Goal: Find contact information

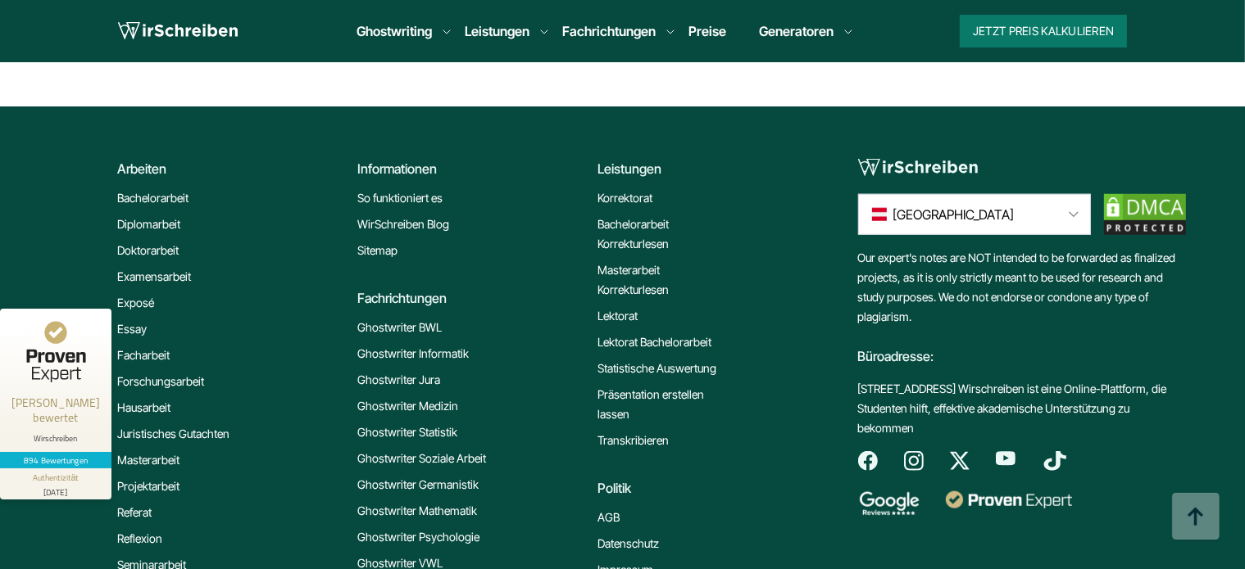
scroll to position [13757, 0]
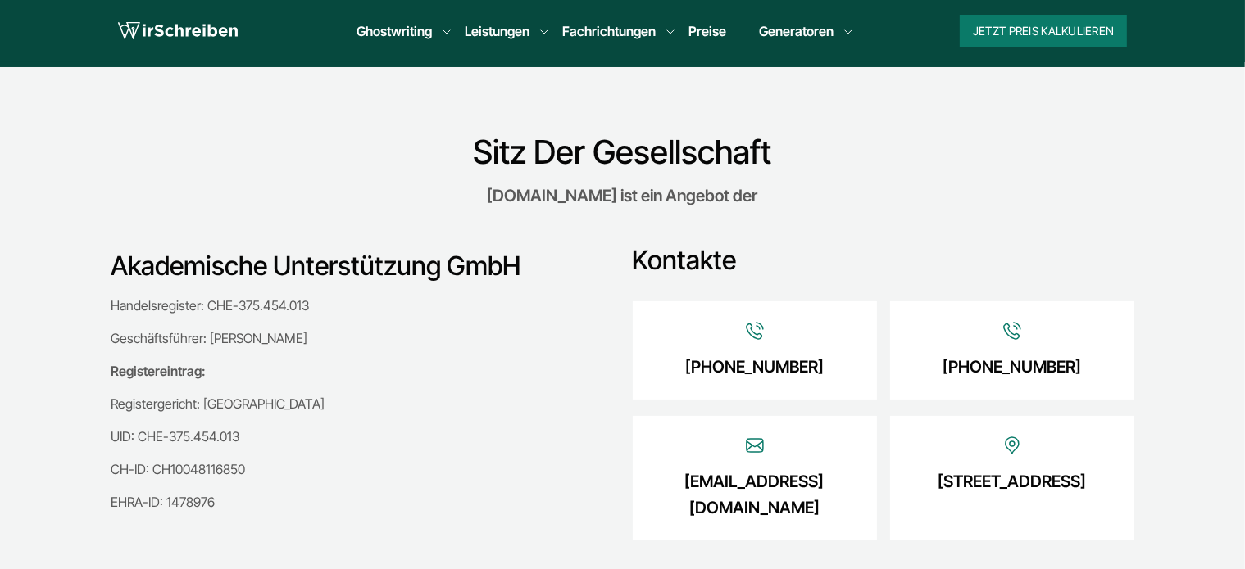
scroll to position [410, 0]
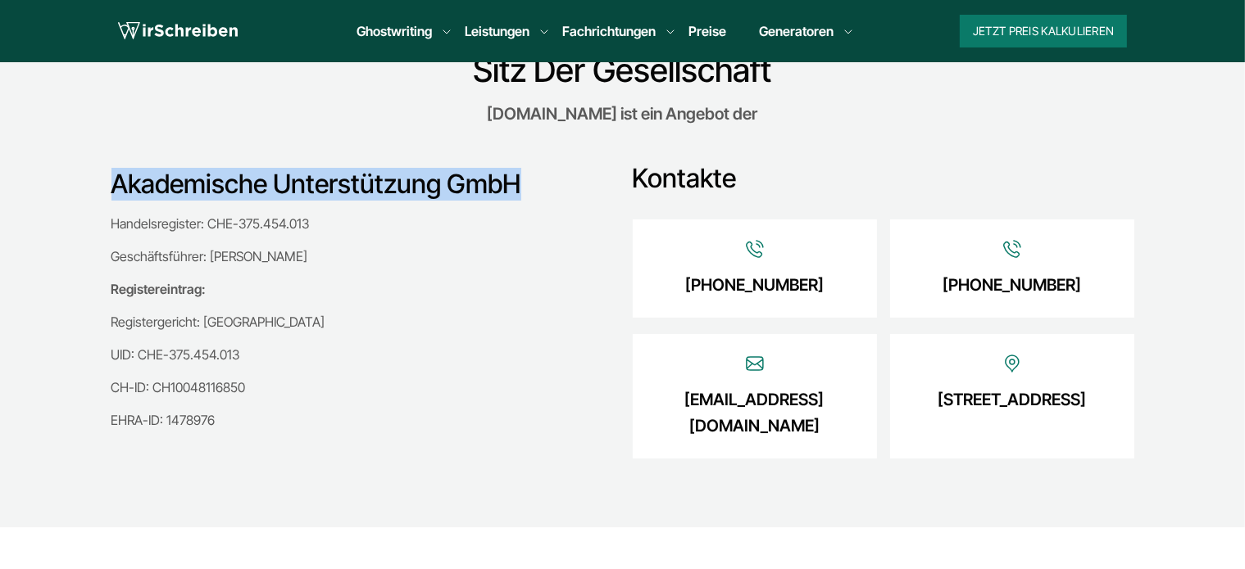
drag, startPoint x: 468, startPoint y: 197, endPoint x: 82, endPoint y: 195, distance: 385.9
click at [82, 195] on section "Sitz Der Gesellschaft [DOMAIN_NAME] ist ein Angebot der Akademische Unterstützu…" at bounding box center [622, 256] width 1245 height 542
copy h3 "Akademische Unterstützung GmbH"
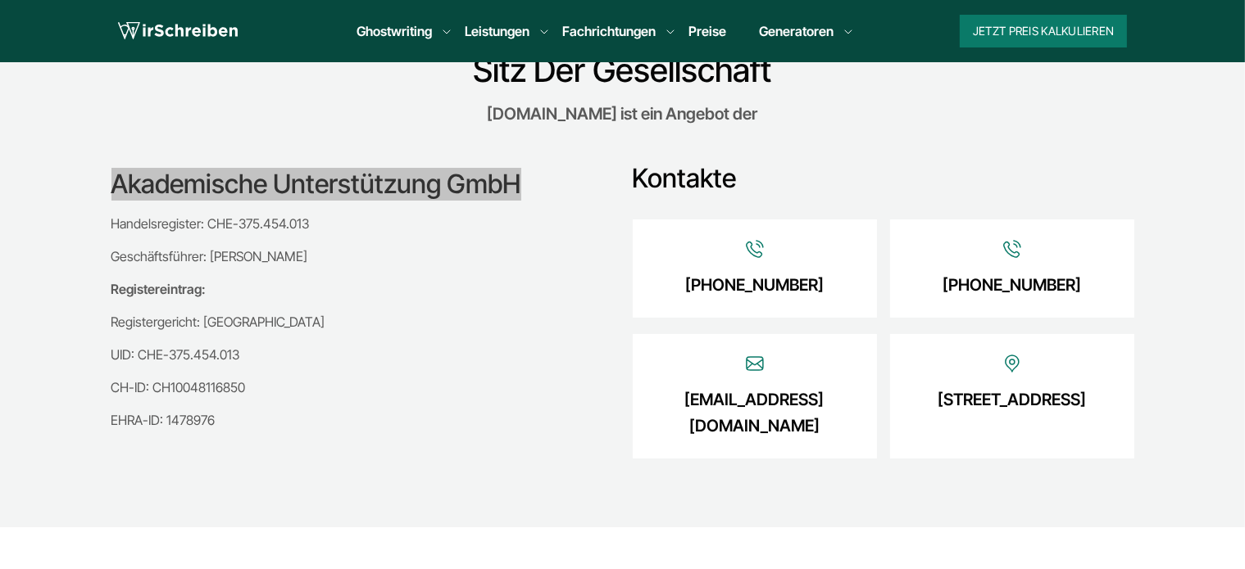
scroll to position [492, 0]
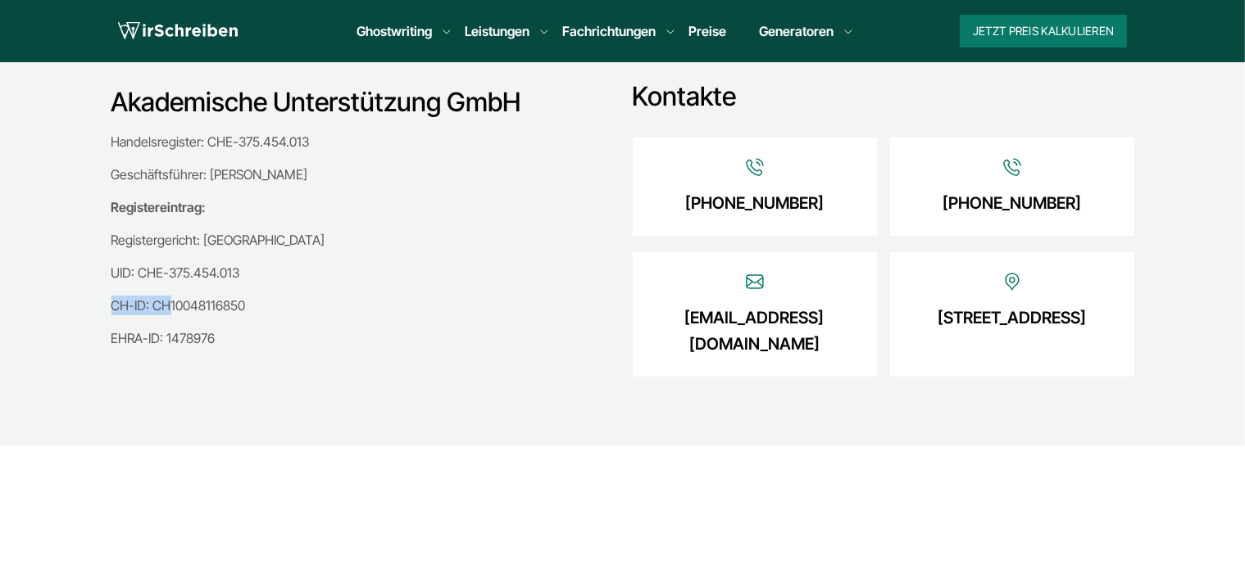
drag, startPoint x: 247, startPoint y: 279, endPoint x: 166, endPoint y: 285, distance: 81.4
click at [166, 285] on div "Handelsregister: CHE-375.454.013 Geschäftsführer: [PERSON_NAME] Registereintrag…" at bounding box center [355, 240] width 488 height 216
drag, startPoint x: 630, startPoint y: 311, endPoint x: 848, endPoint y: 334, distance: 219.2
click at [848, 333] on div "Akademische Unterstützung GmbH Handelsregister: CHE-375.454.013 Geschäftsführer…" at bounding box center [622, 218] width 1023 height 324
copy link "[EMAIL_ADDRESS][DOMAIN_NAME]"
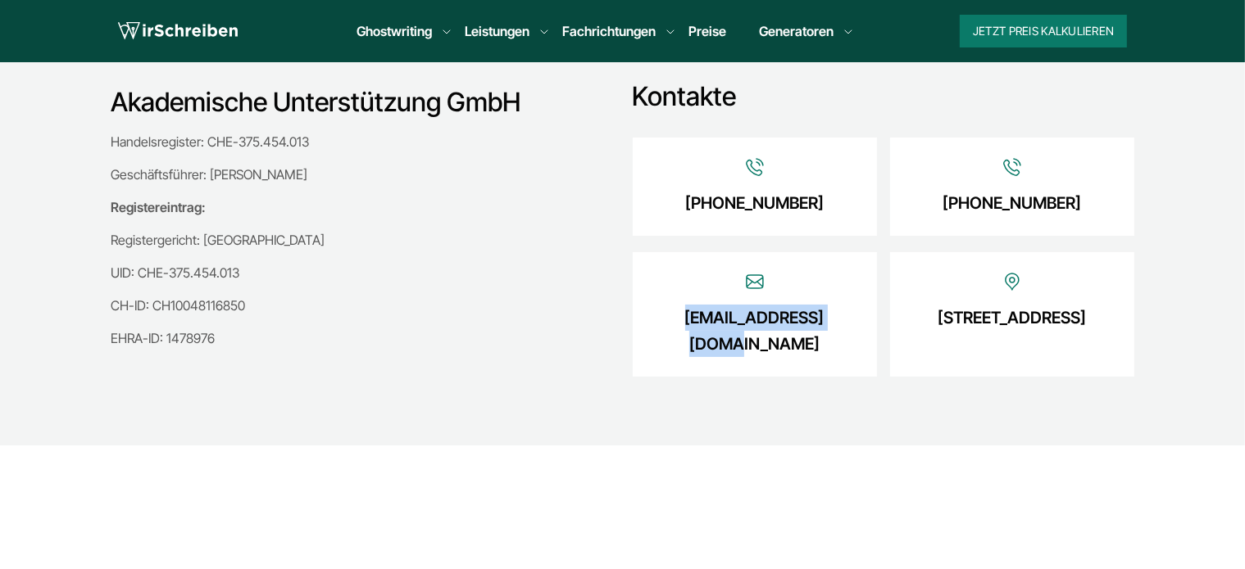
drag, startPoint x: 855, startPoint y: 206, endPoint x: 652, endPoint y: 203, distance: 203.2
click at [652, 203] on div "[PHONE_NUMBER]" at bounding box center [755, 187] width 244 height 98
copy link "[PHONE_NUMBER]"
drag, startPoint x: 911, startPoint y: 319, endPoint x: 1055, endPoint y: 317, distance: 143.4
click at [1055, 317] on div "[STREET_ADDRESS]" at bounding box center [1012, 314] width 244 height 125
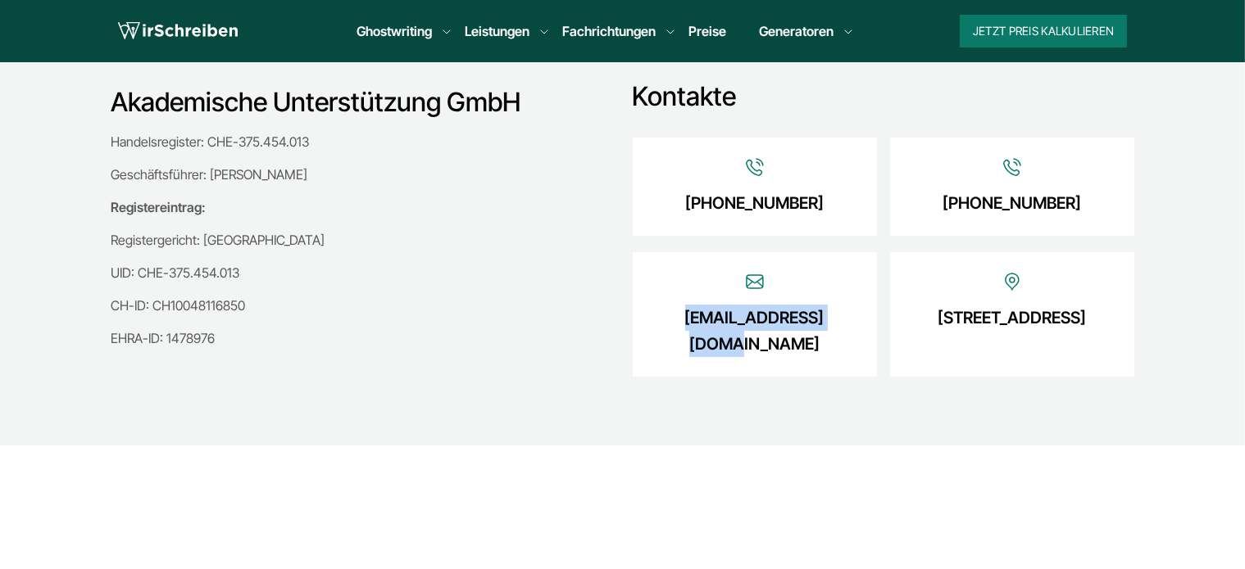
copy link "Reininghausstraße"
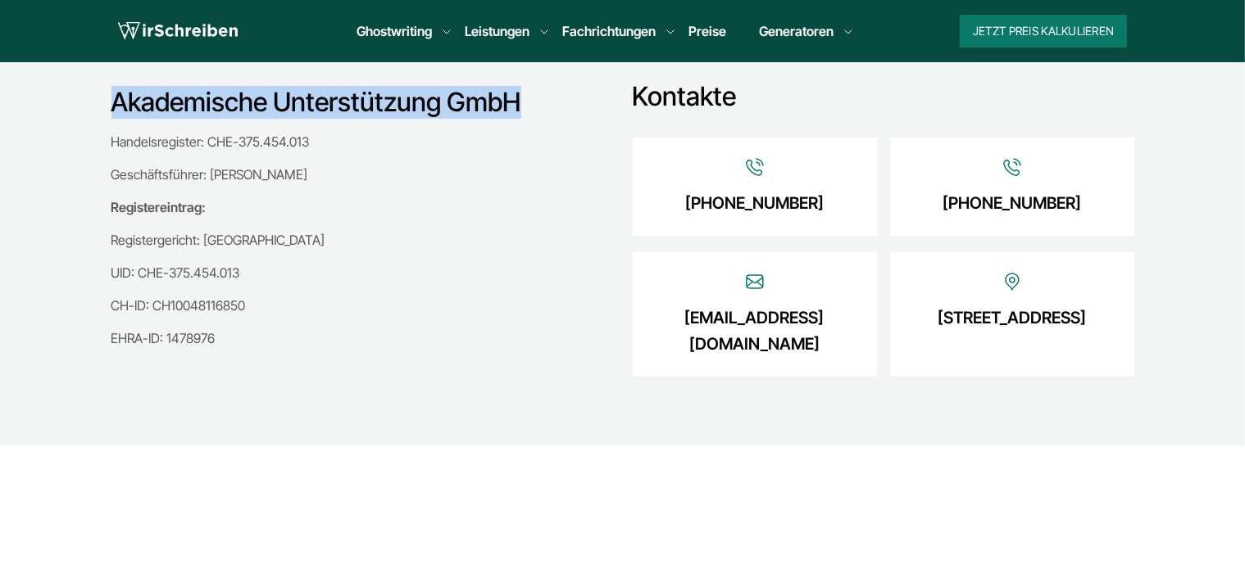
drag, startPoint x: 117, startPoint y: 94, endPoint x: 586, endPoint y: 88, distance: 468.7
click at [586, 88] on h3 "Akademische Unterstützung GmbH" at bounding box center [355, 102] width 488 height 33
copy h3 "Akademische Unterstützung GmbH"
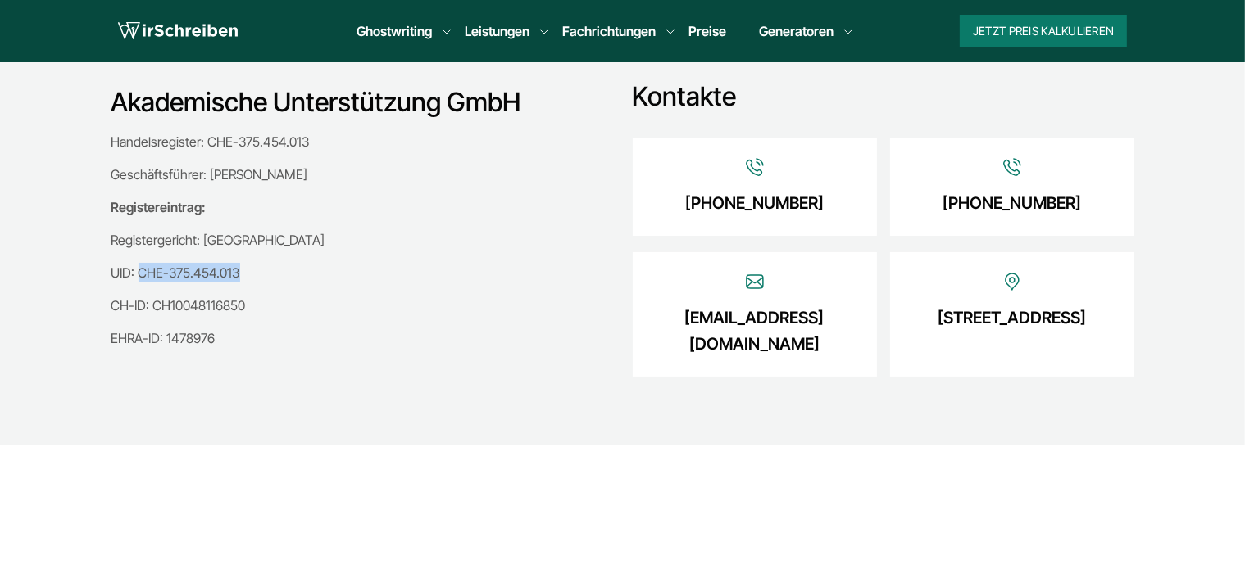
drag, startPoint x: 258, startPoint y: 270, endPoint x: 139, endPoint y: 258, distance: 119.4
click at [139, 258] on div "Handelsregister: CHE-375.454.013 Geschäftsführer: [PERSON_NAME] Registereintrag…" at bounding box center [355, 240] width 488 height 216
copy p "CHE-375.454.013"
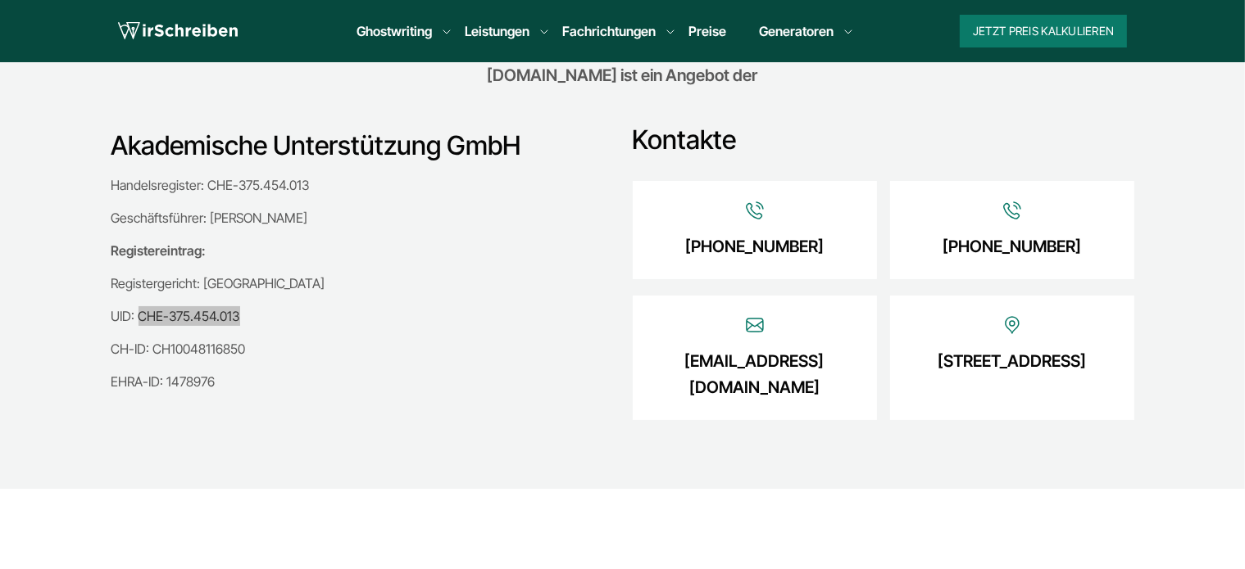
scroll to position [328, 0]
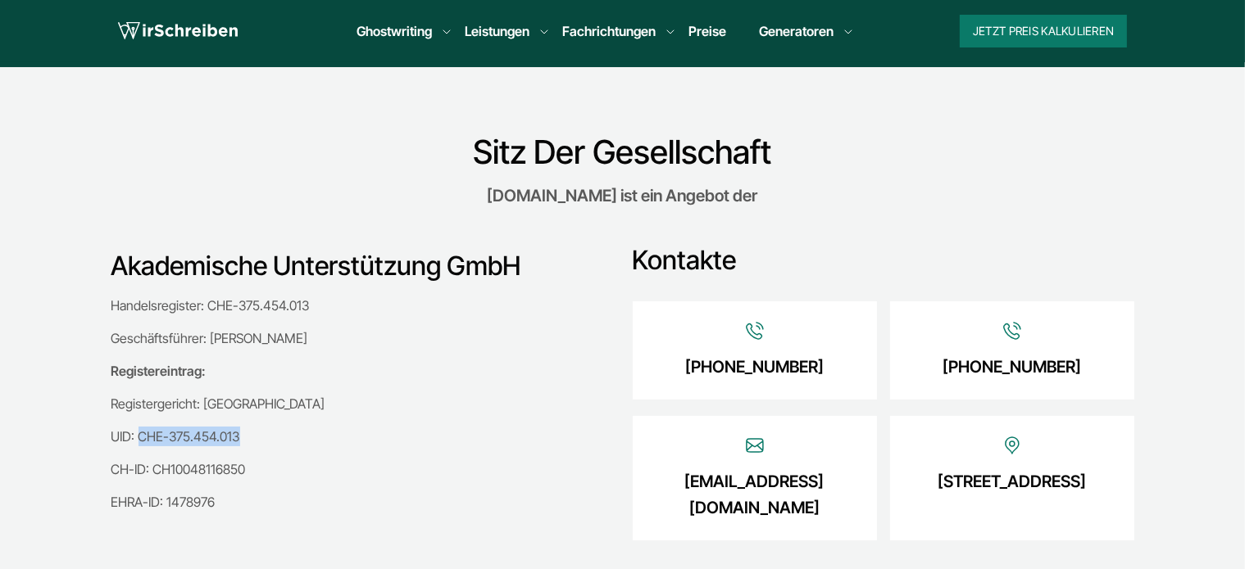
drag, startPoint x: 1117, startPoint y: 364, endPoint x: 895, endPoint y: 366, distance: 222.1
click at [895, 366] on div "[PHONE_NUMBER]" at bounding box center [1012, 351] width 244 height 98
copy link "[PHONE_NUMBER]"
